Goal: Task Accomplishment & Management: Complete application form

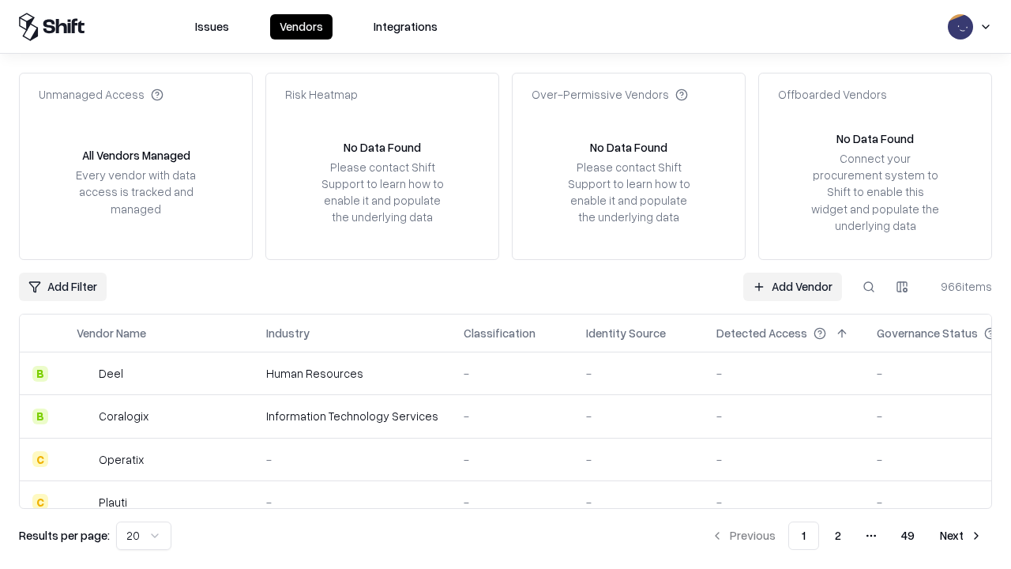
click at [792, 286] on link "Add Vendor" at bounding box center [792, 286] width 99 height 28
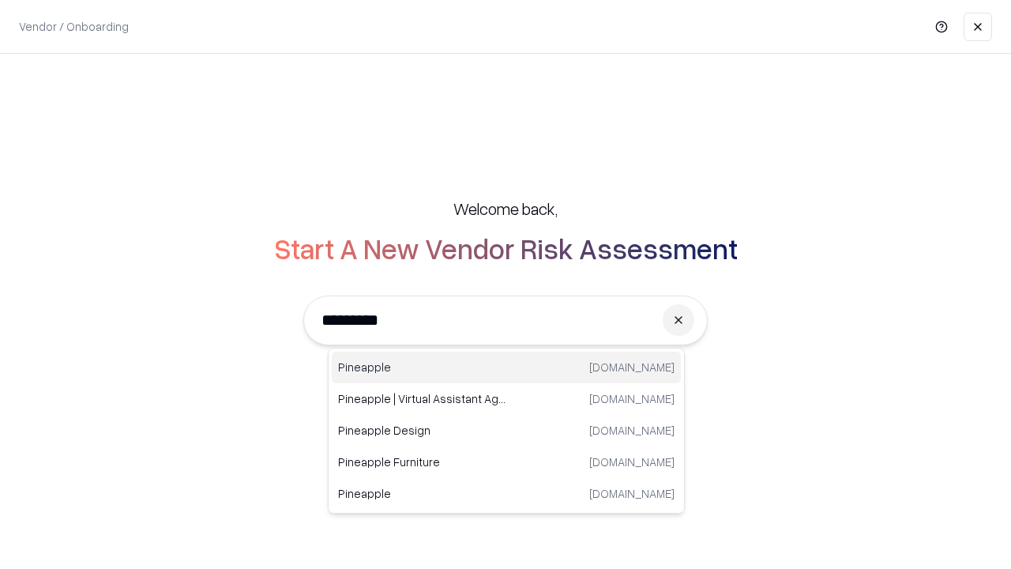
click at [506, 367] on div "Pineapple [DOMAIN_NAME]" at bounding box center [506, 367] width 349 height 32
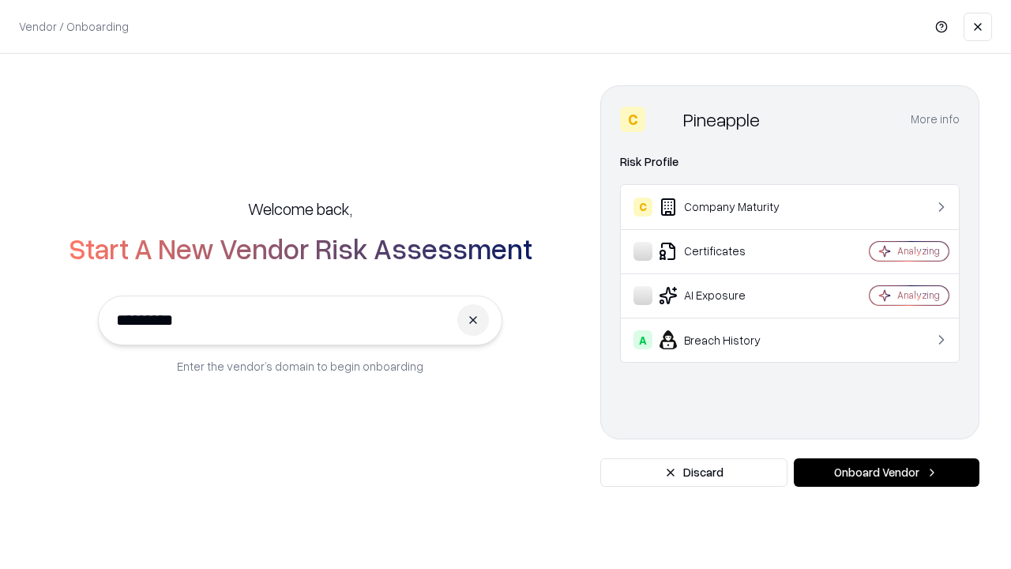
type input "*********"
click at [886, 472] on button "Onboard Vendor" at bounding box center [887, 472] width 186 height 28
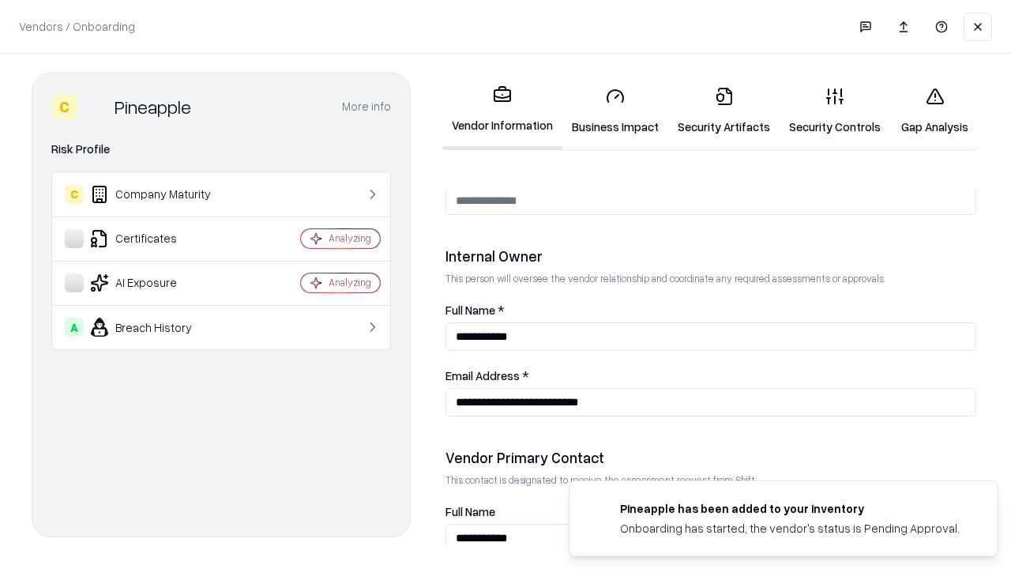
scroll to position [818, 0]
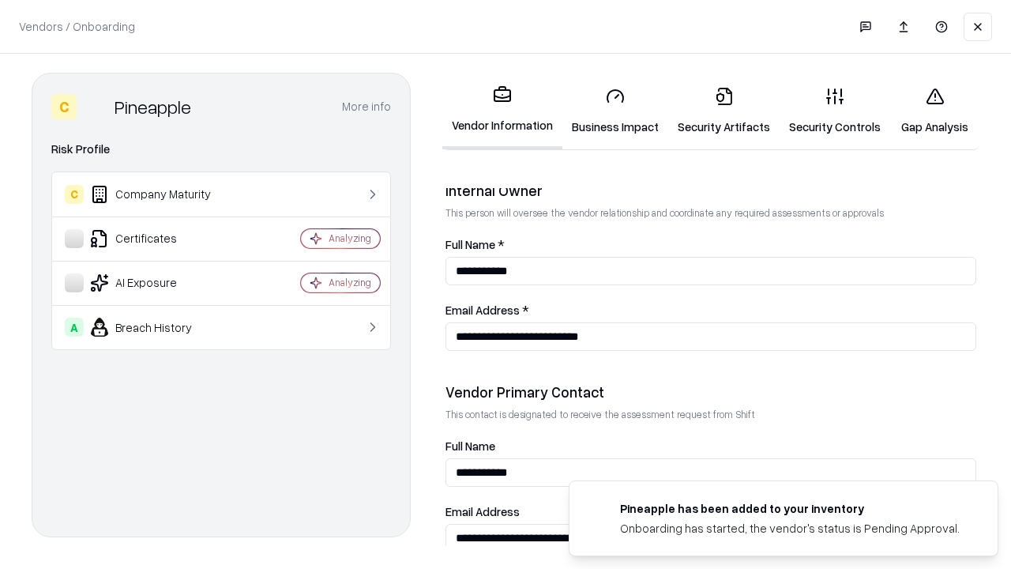
click at [723, 111] on link "Security Artifacts" at bounding box center [723, 110] width 111 height 73
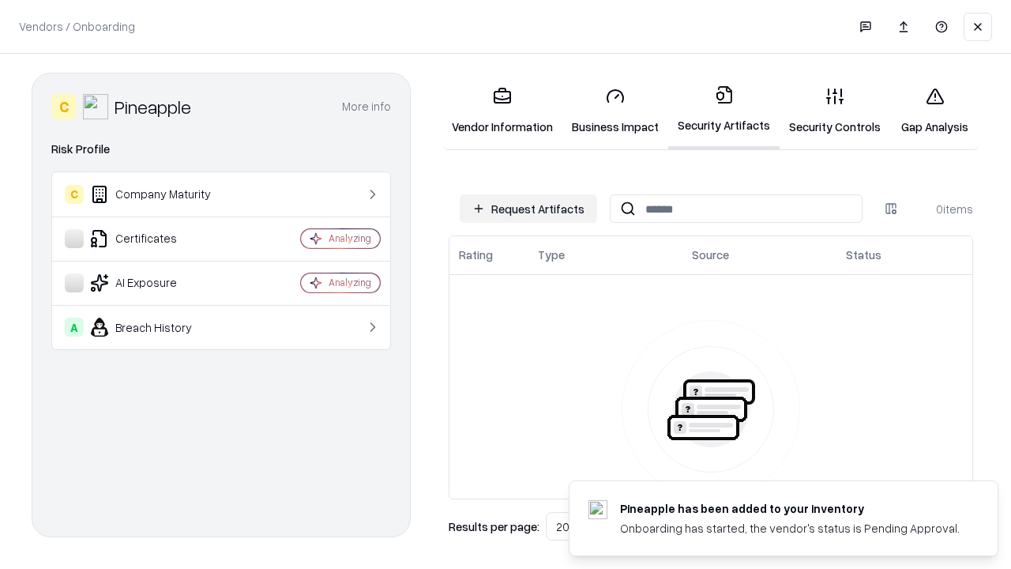
click at [528, 208] on button "Request Artifacts" at bounding box center [528, 208] width 137 height 28
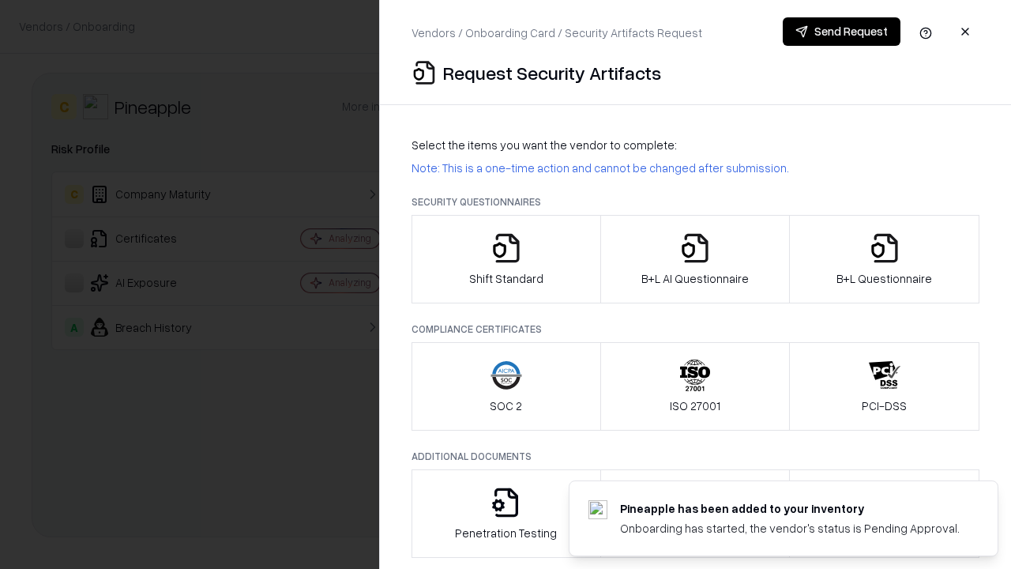
click at [884, 259] on icon "button" at bounding box center [885, 248] width 32 height 32
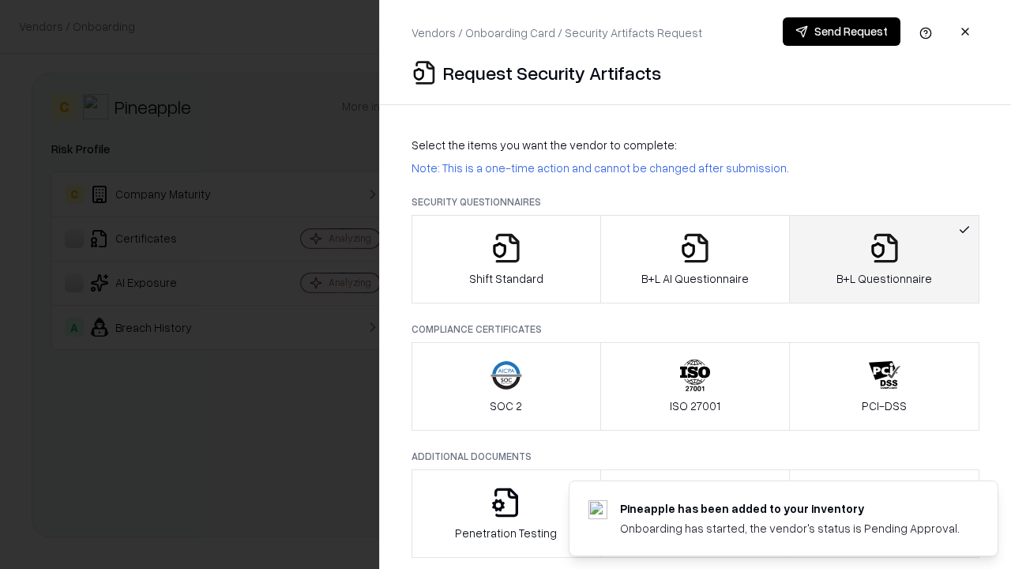
click at [694, 259] on icon "button" at bounding box center [695, 248] width 32 height 32
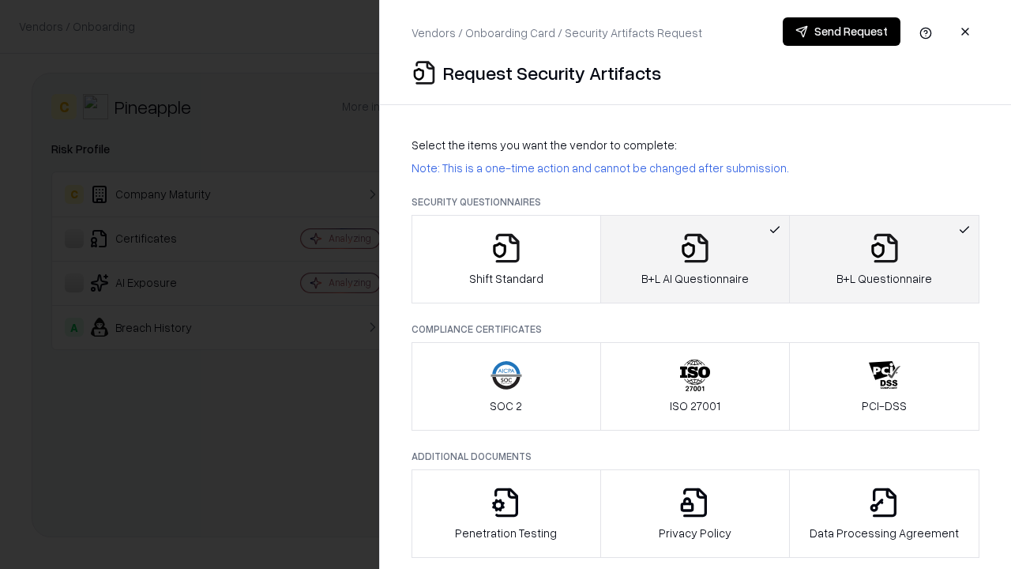
click at [841, 32] on button "Send Request" at bounding box center [842, 31] width 118 height 28
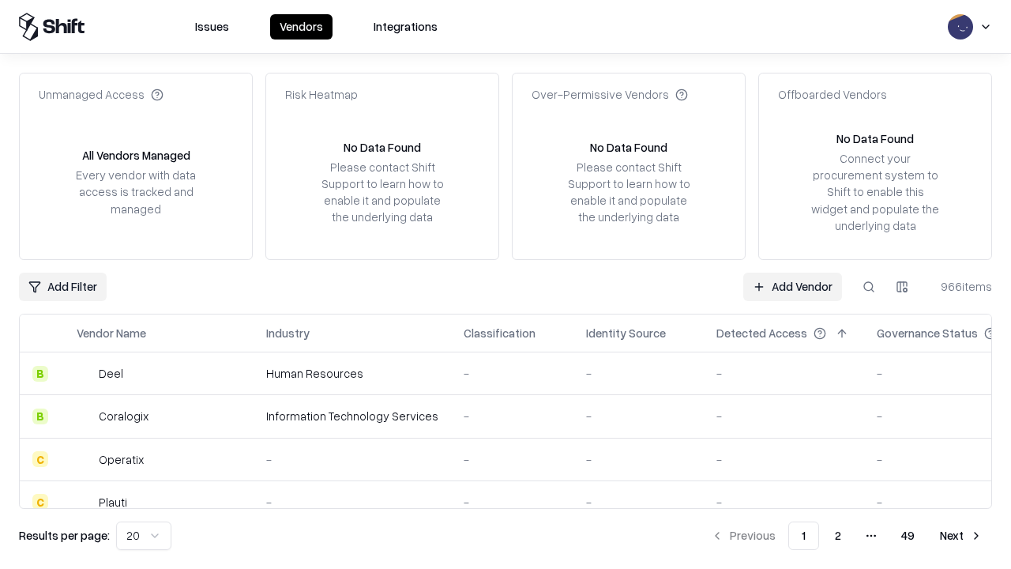
click at [869, 286] on button at bounding box center [868, 286] width 28 height 28
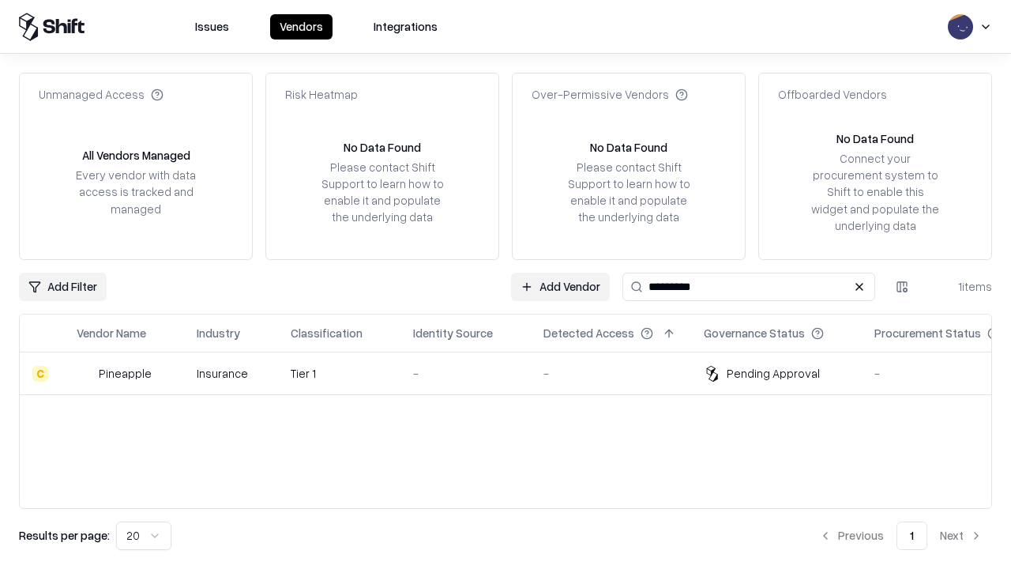
type input "*********"
click at [515, 373] on div "-" at bounding box center [465, 373] width 105 height 17
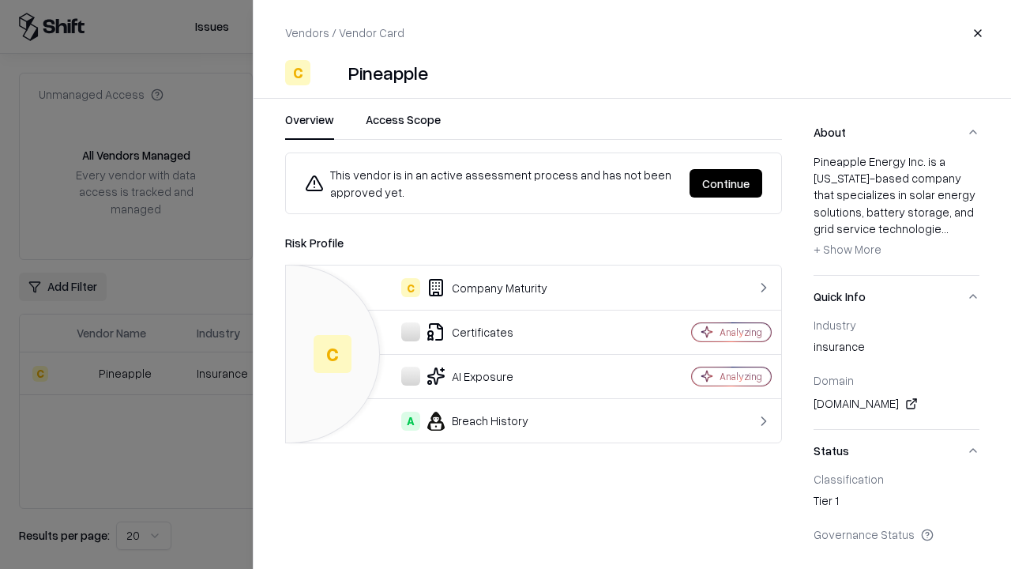
click at [726, 183] on button "Continue" at bounding box center [725, 183] width 73 height 28
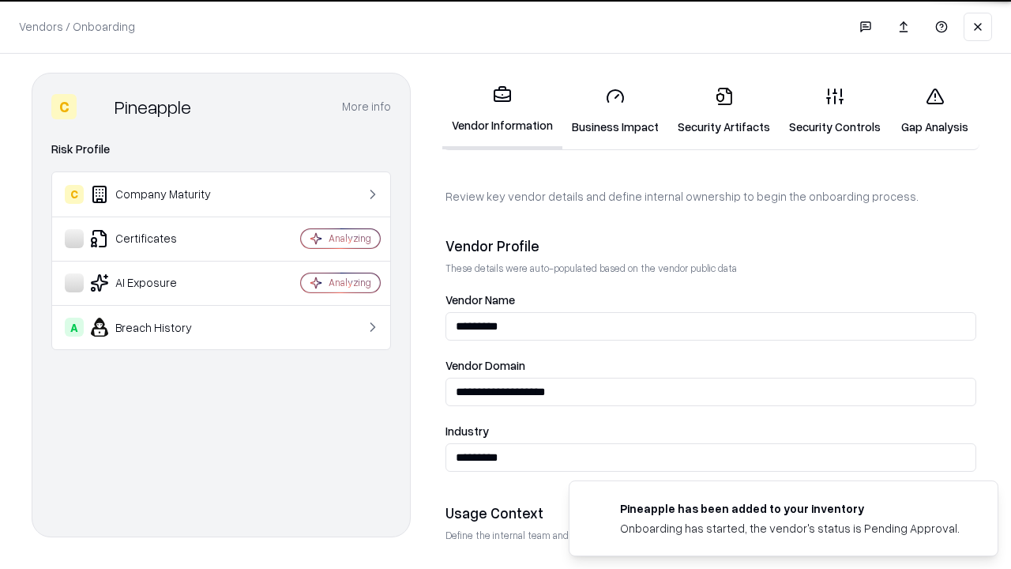
click at [723, 111] on link "Security Artifacts" at bounding box center [723, 110] width 111 height 73
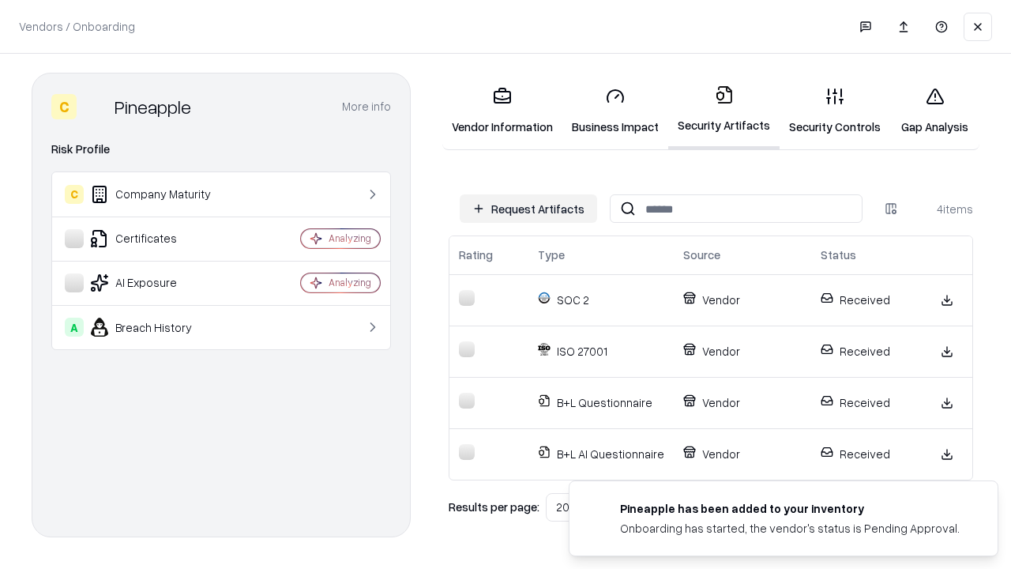
click at [934, 111] on link "Gap Analysis" at bounding box center [934, 110] width 89 height 73
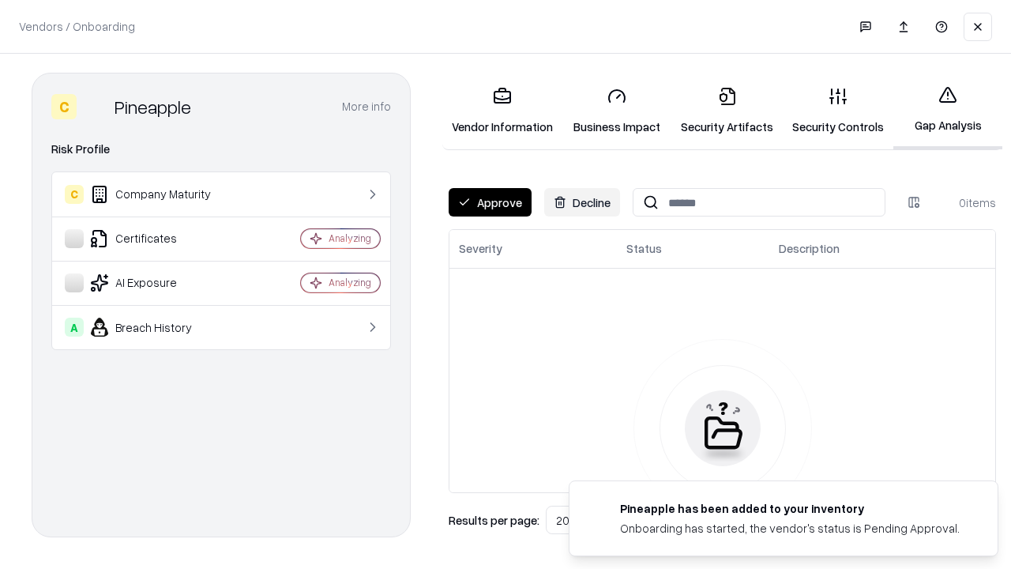
click at [490, 202] on button "Approve" at bounding box center [490, 202] width 83 height 28
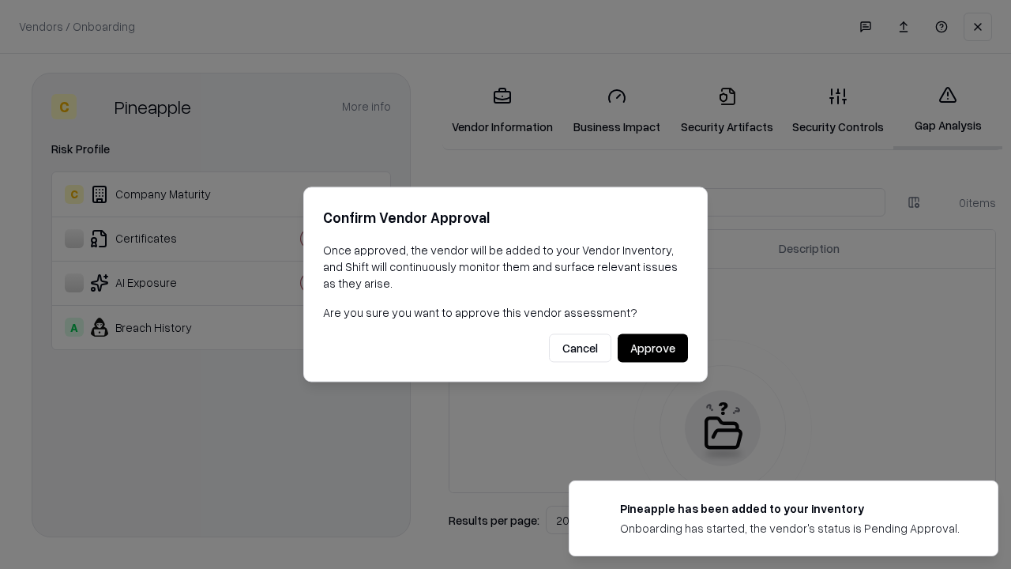
click at [652, 347] on button "Approve" at bounding box center [653, 348] width 70 height 28
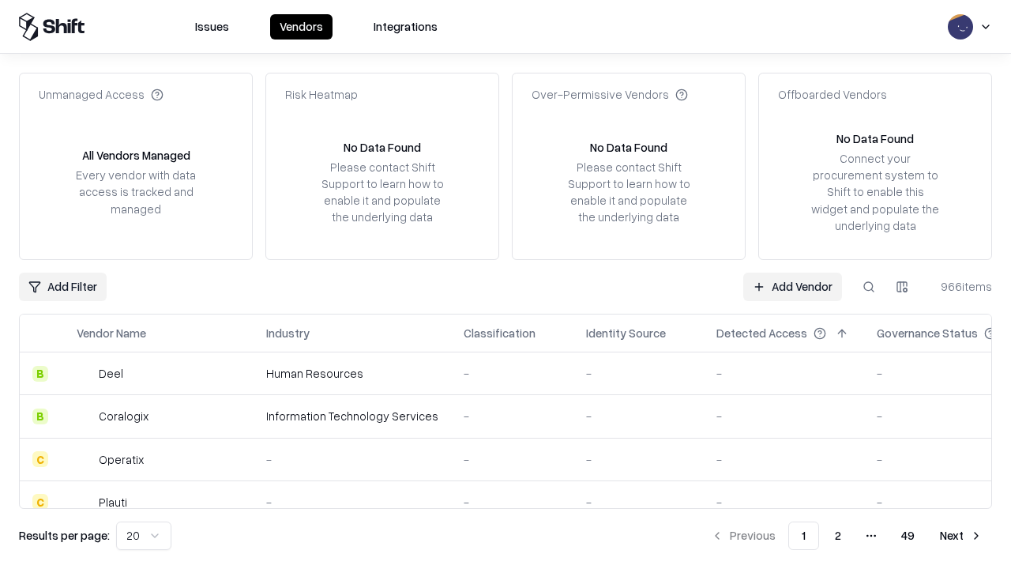
type input "*********"
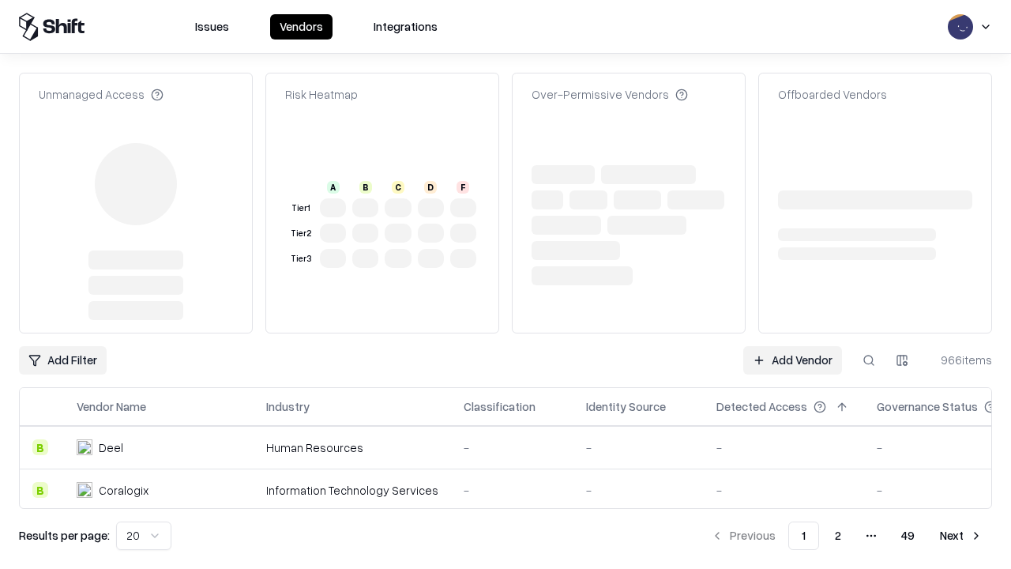
click at [792, 346] on link "Add Vendor" at bounding box center [792, 360] width 99 height 28
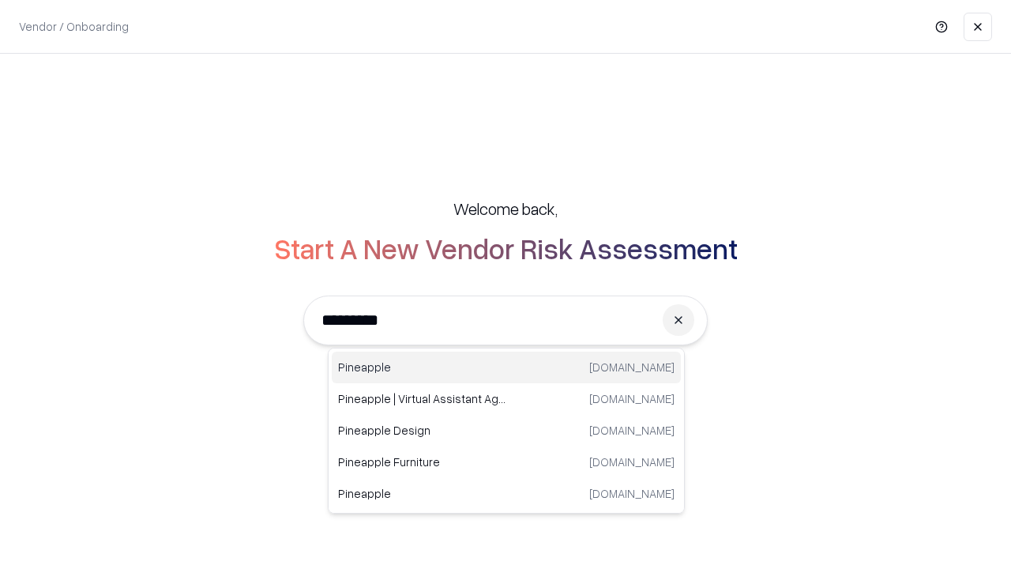
click at [506, 367] on div "Pineapple [DOMAIN_NAME]" at bounding box center [506, 367] width 349 height 32
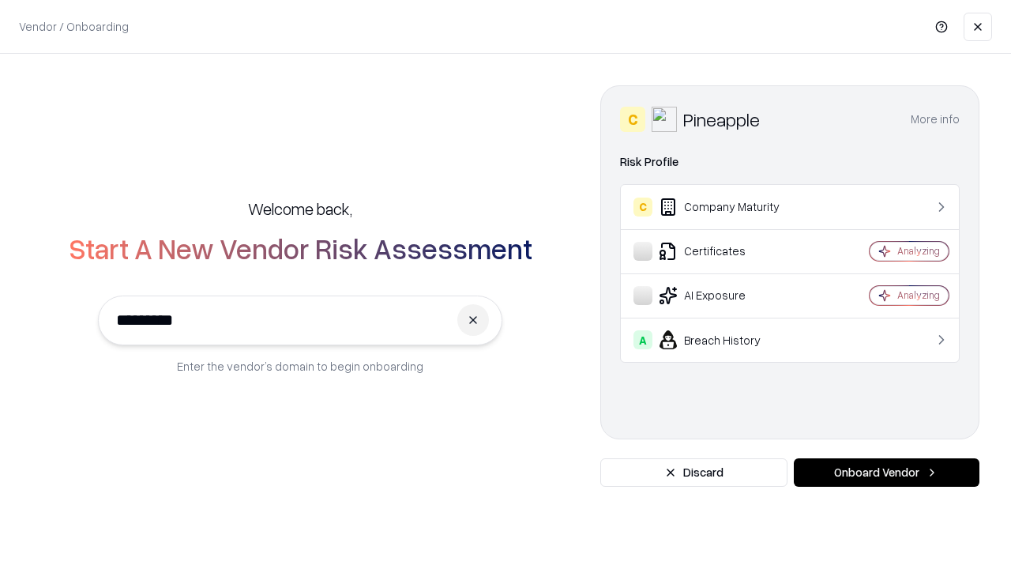
type input "*********"
click at [886, 472] on button "Onboard Vendor" at bounding box center [887, 472] width 186 height 28
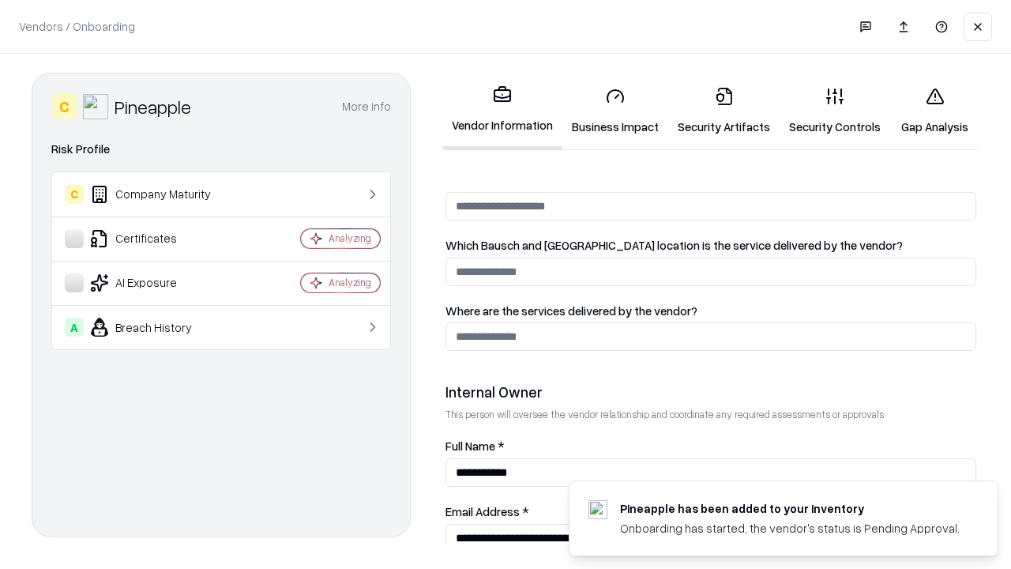
scroll to position [818, 0]
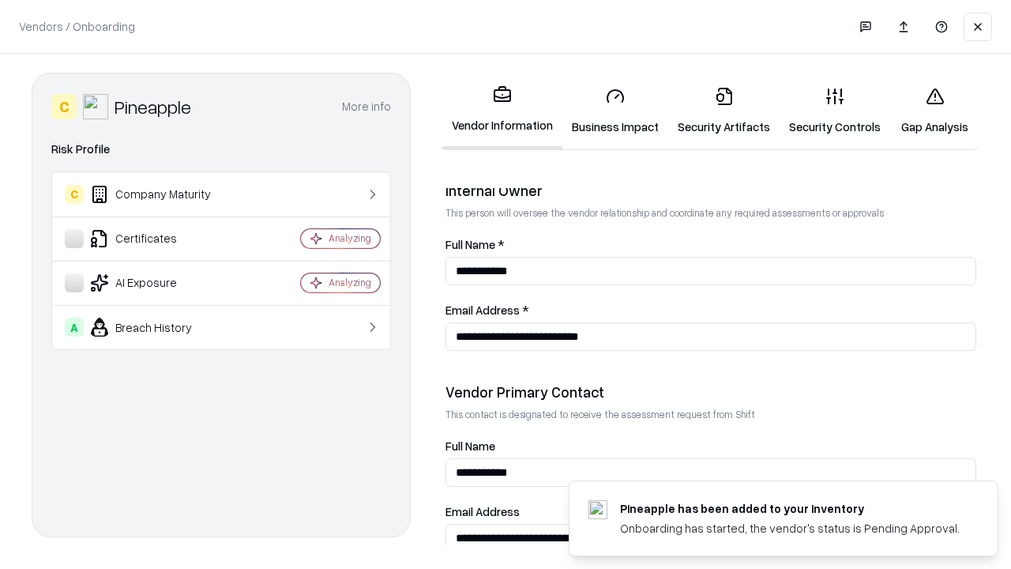
click at [934, 111] on link "Gap Analysis" at bounding box center [934, 110] width 89 height 73
